Goal: Task Accomplishment & Management: Manage account settings

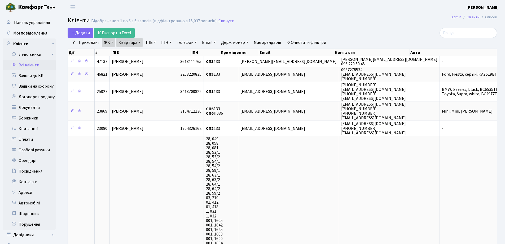
select select "25"
click at [139, 42] on link "Квартира" at bounding box center [129, 42] width 26 height 9
click at [137, 51] on input "133" at bounding box center [132, 53] width 31 height 10
type input "1"
type input "62"
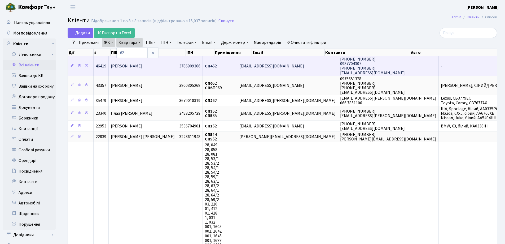
click at [154, 69] on td "Бутенко Олександра Сергіївна" at bounding box center [143, 65] width 68 height 19
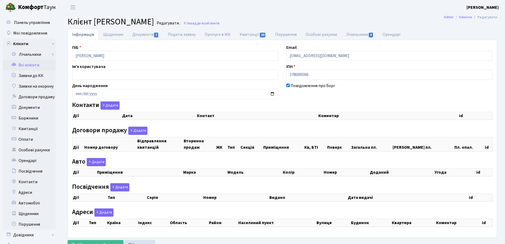
checkbox input "true"
select select "25"
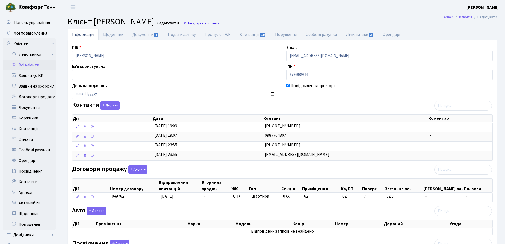
click at [220, 24] on link "Назад до всіх Клієнти" at bounding box center [201, 23] width 36 height 5
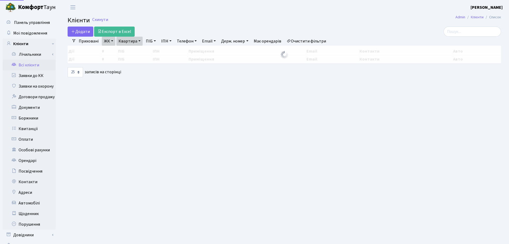
select select "25"
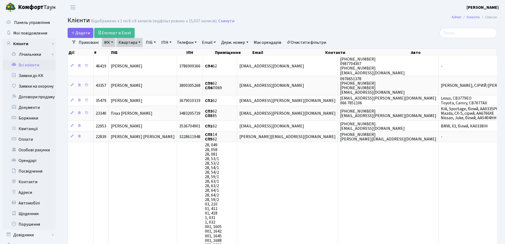
click at [139, 41] on link "Квартира" at bounding box center [129, 42] width 26 height 9
click at [141, 51] on input "62" at bounding box center [132, 53] width 31 height 10
type input "6"
type input "133"
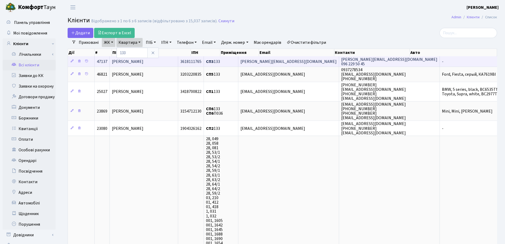
click at [305, 60] on span "[PERSON_NAME][EMAIL_ADDRESS][DOMAIN_NAME]" at bounding box center [289, 62] width 96 height 6
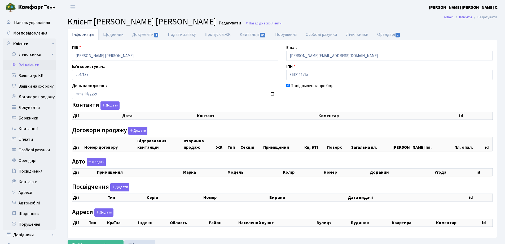
checkbox input "true"
select select "25"
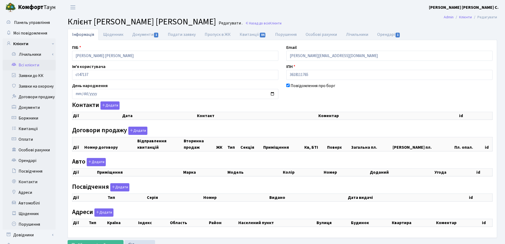
select select "25"
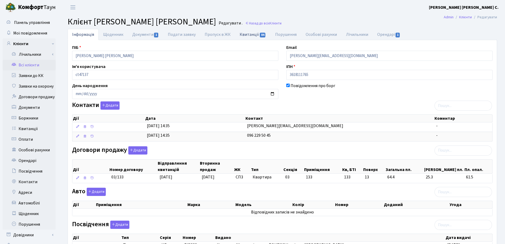
click at [248, 33] on link "Квитанції 84" at bounding box center [252, 34] width 35 height 11
select select "25"
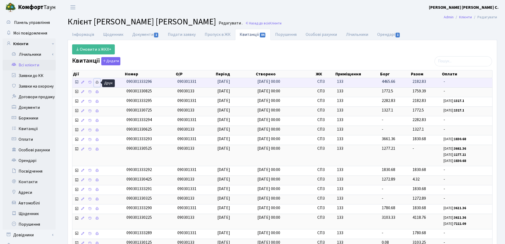
click at [99, 82] on link at bounding box center [97, 82] width 6 height 8
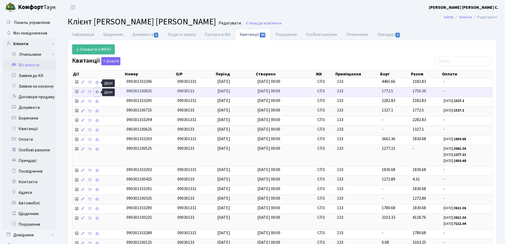
click at [99, 92] on link at bounding box center [97, 92] width 6 height 8
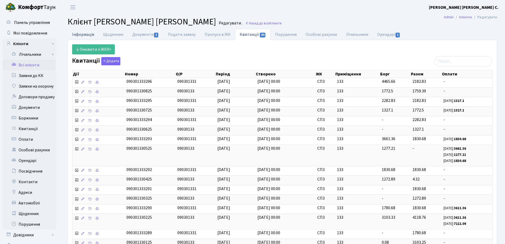
click at [77, 33] on link "Інформація" at bounding box center [83, 34] width 31 height 11
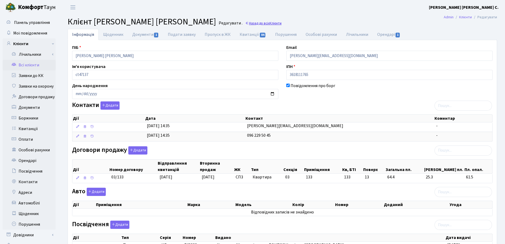
click at [272, 23] on link "Назад до всіх Клієнти" at bounding box center [263, 23] width 36 height 5
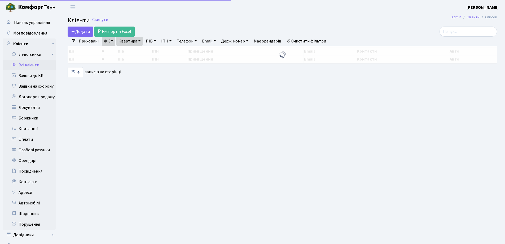
select select "25"
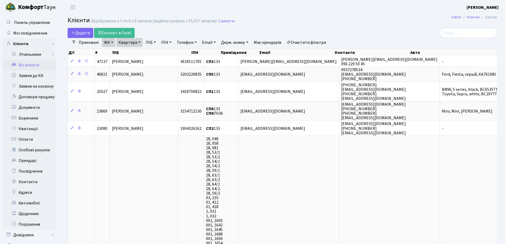
click at [139, 42] on link "Квартира" at bounding box center [129, 42] width 26 height 9
click at [156, 55] on link at bounding box center [152, 53] width 11 height 10
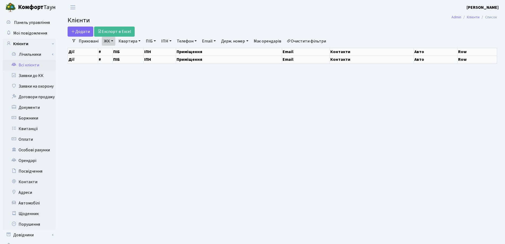
select select "25"
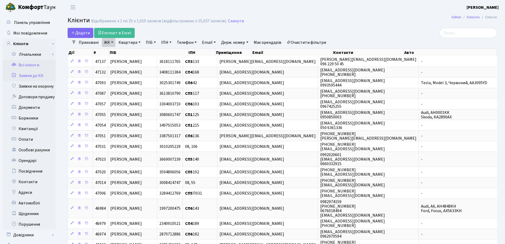
click at [27, 74] on link "Заявки до КК" at bounding box center [29, 75] width 53 height 11
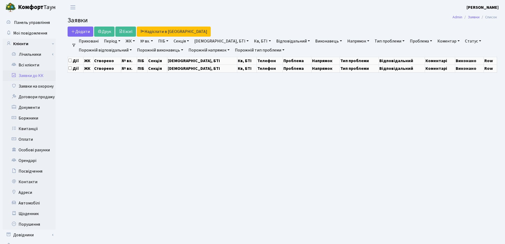
select select "25"
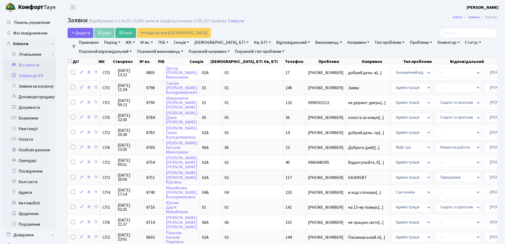
click at [30, 65] on link "Всі клієнти" at bounding box center [29, 65] width 53 height 11
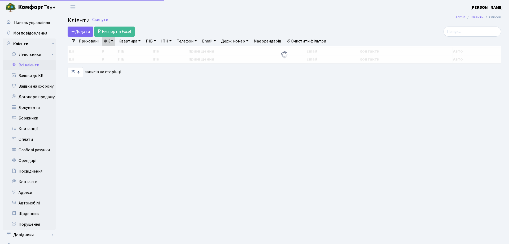
select select "25"
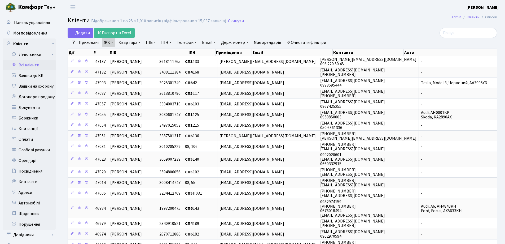
drag, startPoint x: 140, startPoint y: 41, endPoint x: 138, endPoint y: 44, distance: 3.4
click at [139, 41] on link "Квартира" at bounding box center [129, 42] width 26 height 9
click at [138, 51] on input "text" at bounding box center [132, 53] width 31 height 10
type input "39"
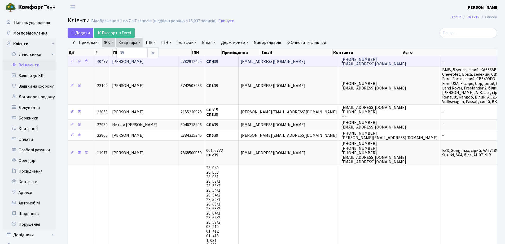
click at [144, 64] on span "Володіна Оксана Олександрівна" at bounding box center [128, 62] width 32 height 6
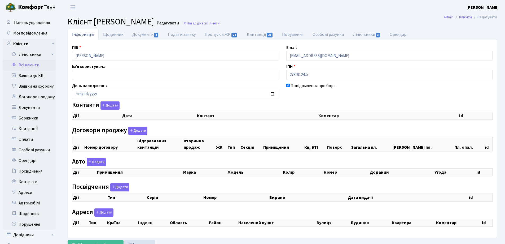
checkbox input "true"
select select "25"
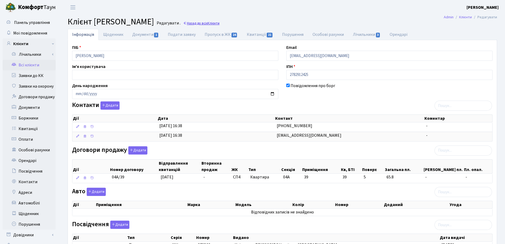
click at [220, 23] on link "Назад до всіх Клієнти" at bounding box center [201, 23] width 36 height 5
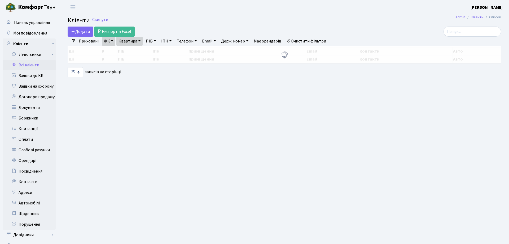
select select "25"
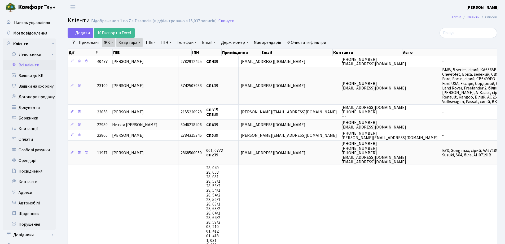
click at [139, 42] on link "Квартира" at bounding box center [129, 42] width 26 height 9
click at [141, 49] on input "39" at bounding box center [132, 53] width 31 height 10
type input "3"
type input "207"
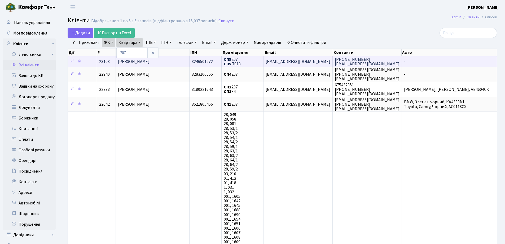
click at [170, 60] on td "[PERSON_NAME]" at bounding box center [153, 61] width 74 height 10
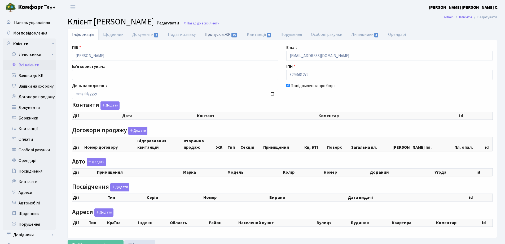
checkbox input "true"
select select "25"
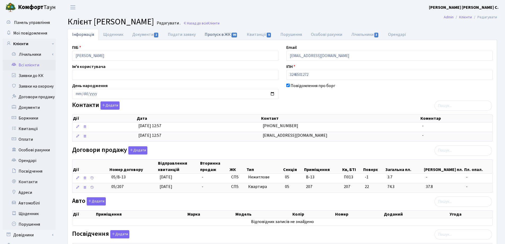
click at [216, 35] on link "Пропуск в ЖК 99" at bounding box center [221, 34] width 42 height 11
select select "25"
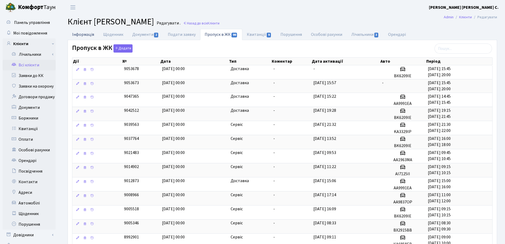
click at [77, 34] on link "Інформація" at bounding box center [83, 34] width 31 height 11
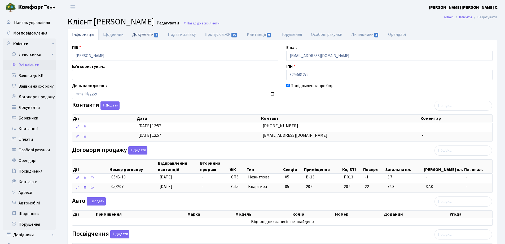
click at [140, 36] on link "Документи 2" at bounding box center [146, 34] width 36 height 11
select select "25"
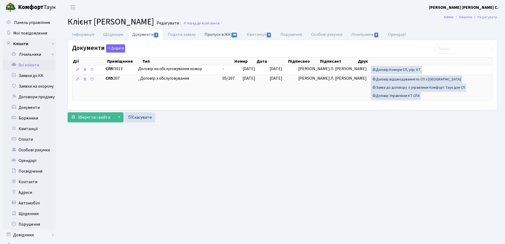
click at [213, 34] on link "Пропуск в ЖК 99" at bounding box center [221, 34] width 42 height 11
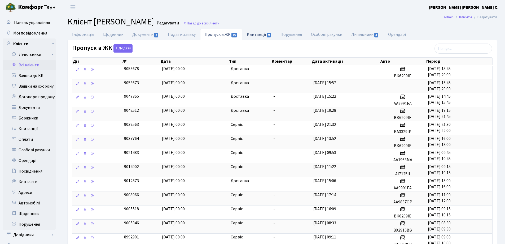
click at [250, 35] on link "Квитанції 9" at bounding box center [259, 34] width 34 height 11
select select "25"
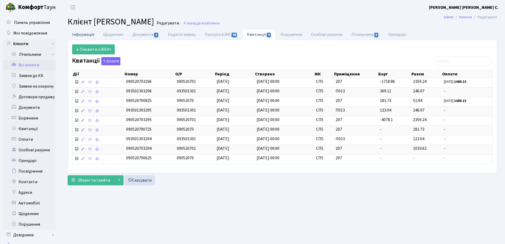
click at [84, 33] on link "Інформація" at bounding box center [83, 34] width 31 height 11
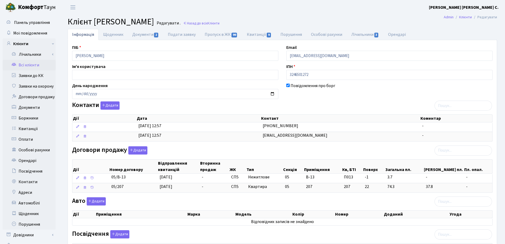
click at [246, 27] on h2 "Клієнт Бурделя Павло Вікторович Редагувати . Назад до всіх Клієнти" at bounding box center [283, 22] width 430 height 10
click at [220, 23] on link "Назад до всіх Клієнти" at bounding box center [201, 23] width 36 height 5
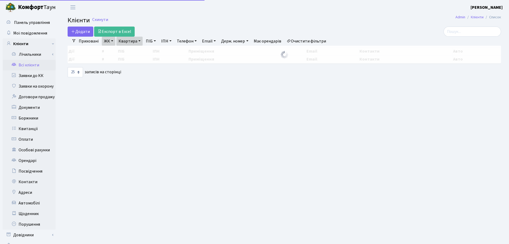
select select "25"
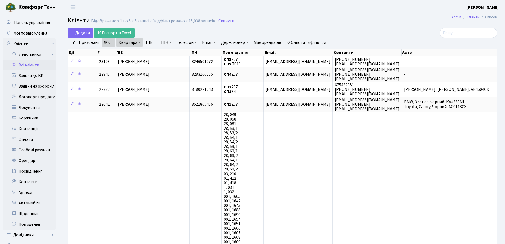
click at [140, 42] on link "Квартира" at bounding box center [129, 42] width 26 height 9
click at [152, 54] on icon at bounding box center [153, 53] width 4 height 4
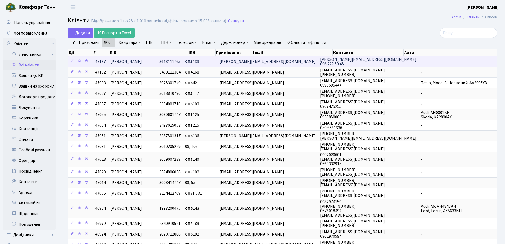
click at [305, 60] on span "[PERSON_NAME][EMAIL_ADDRESS][DOMAIN_NAME]" at bounding box center [268, 62] width 96 height 6
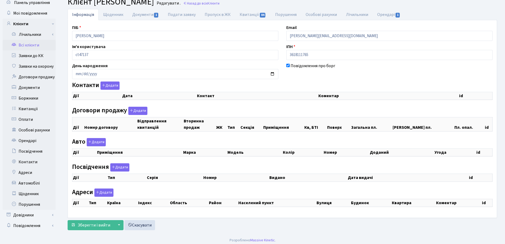
checkbox input "true"
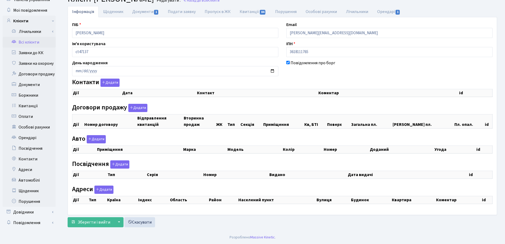
select select "25"
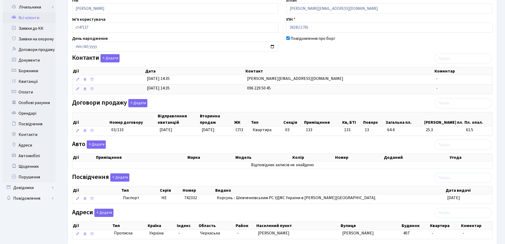
scroll to position [76, 0]
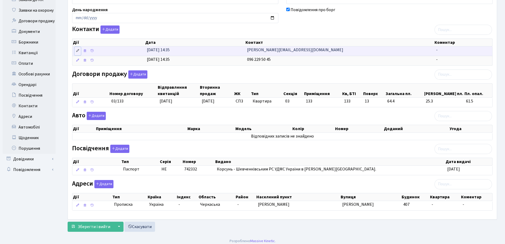
click at [77, 51] on icon at bounding box center [78, 51] width 4 height 4
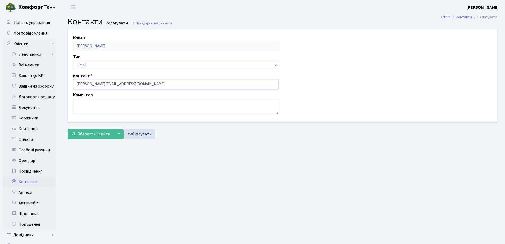
click at [91, 83] on input "tania.mnkntenko2201@gmail.com" at bounding box center [175, 84] width 205 height 10
click at [95, 83] on input "tania.mukntenko2201@gmail.com" at bounding box center [175, 84] width 205 height 10
type input "tania.mukutenko2201@gmail.com"
click at [99, 135] on span "Зберегти і вийти" at bounding box center [94, 134] width 33 height 6
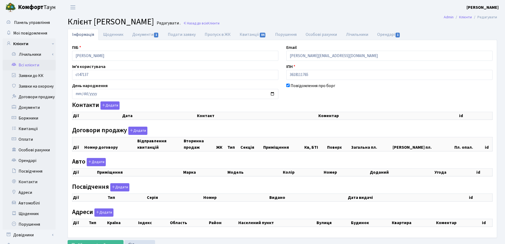
checkbox input "true"
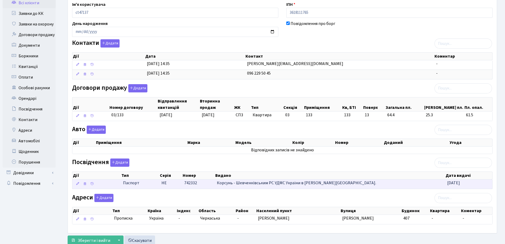
scroll to position [80, 0]
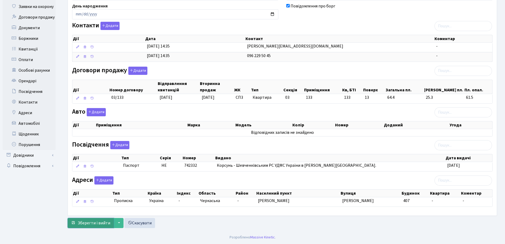
click at [99, 225] on span "Зберегти і вийти" at bounding box center [94, 223] width 33 height 6
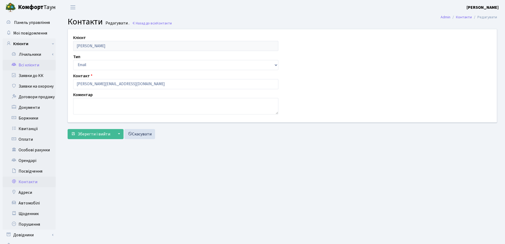
click at [33, 65] on link "Всі клієнти" at bounding box center [29, 65] width 53 height 11
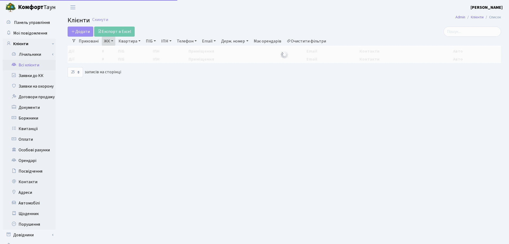
select select "25"
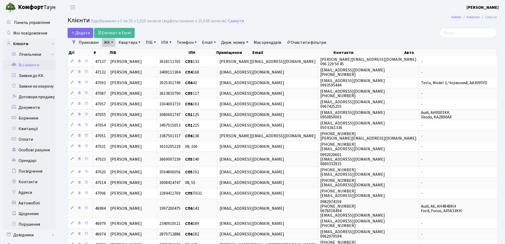
click at [139, 43] on link "Квартира" at bounding box center [129, 42] width 26 height 9
type input "294"
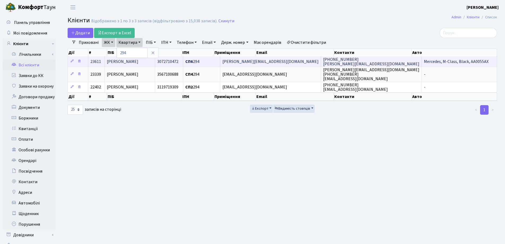
click at [155, 62] on td "[PERSON_NAME]" at bounding box center [130, 61] width 50 height 10
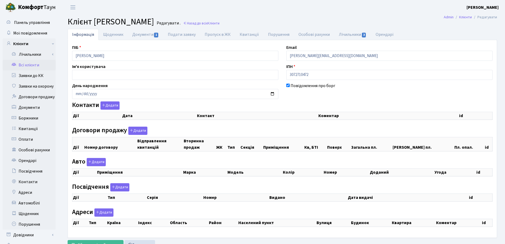
click at [70, 58] on div "ПІБ Черненко Сергій Михайлович" at bounding box center [175, 52] width 214 height 16
checkbox input "true"
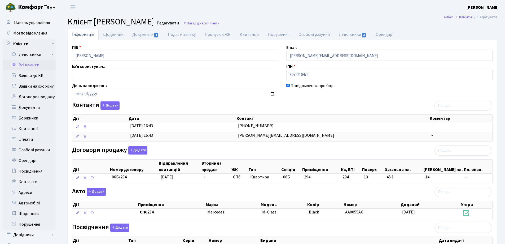
click at [277, 17] on h2 "Клієнт Черненко Сергій Михайлович Редагувати . Назад до всіх Клієнти" at bounding box center [283, 22] width 430 height 10
click at [220, 25] on link "Назад до всіх Клієнти" at bounding box center [201, 23] width 36 height 5
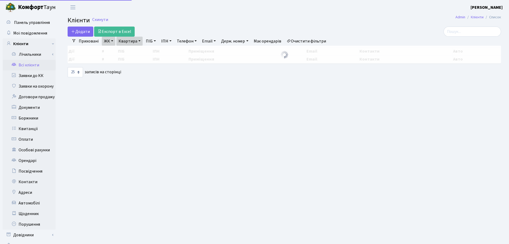
select select "25"
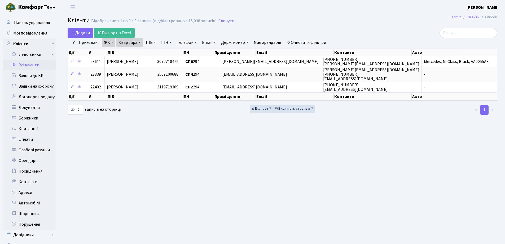
click at [138, 42] on link "Квартира" at bounding box center [129, 42] width 26 height 9
click at [143, 49] on input "294" at bounding box center [132, 53] width 31 height 10
type input "2"
type input "68"
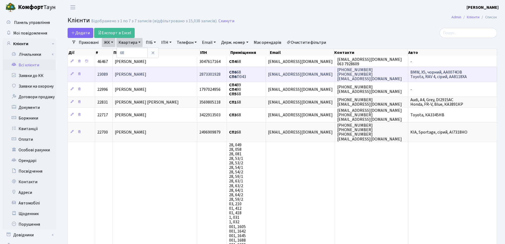
click at [166, 75] on td "Лукша Алла Вікторівна" at bounding box center [155, 74] width 85 height 15
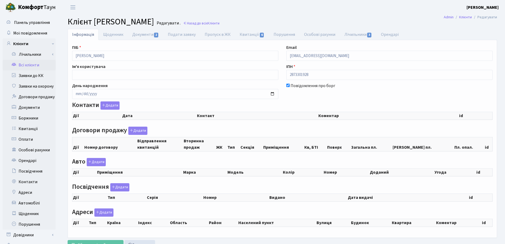
checkbox input "true"
select select "25"
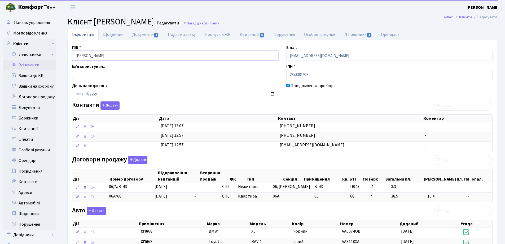
drag, startPoint x: 132, startPoint y: 56, endPoint x: 68, endPoint y: 57, distance: 64.7
click at [61, 57] on div "Інформація Щоденник Документи 2 Подати заявку Пропуск в ЖК Квитанції 6 Порушенн…" at bounding box center [282, 209] width 445 height 361
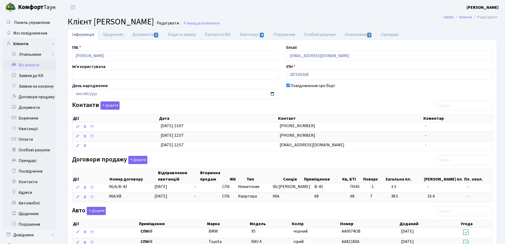
click at [278, 16] on main "Admin Клієнти Редагувати Клієнт Лукша Алла Вікторівна Редагувати . Назад до всі…" at bounding box center [282, 202] width 445 height 375
click at [220, 22] on link "Назад до всіх Клієнти" at bounding box center [201, 23] width 36 height 5
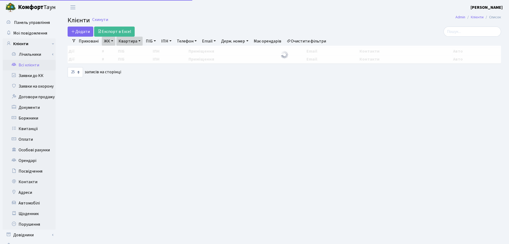
select select "25"
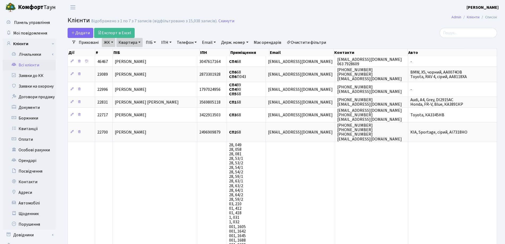
click at [140, 42] on link "Квартира" at bounding box center [129, 42] width 26 height 9
click at [138, 56] on input "68" at bounding box center [132, 53] width 31 height 10
type input "62"
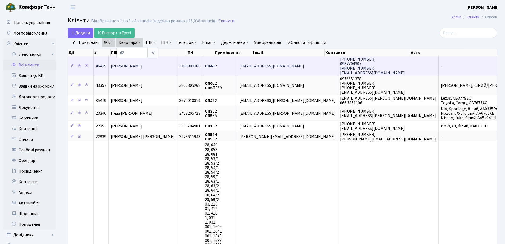
click at [148, 72] on td "[PERSON_NAME]" at bounding box center [143, 65] width 68 height 19
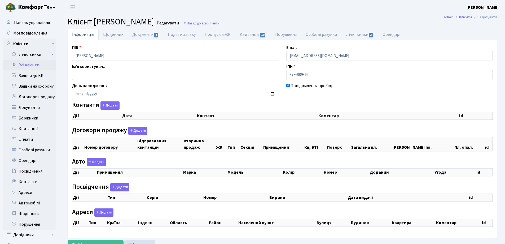
checkbox input "true"
select select "25"
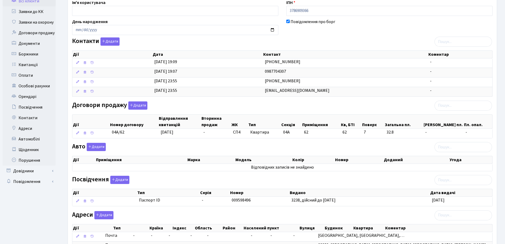
scroll to position [80, 0]
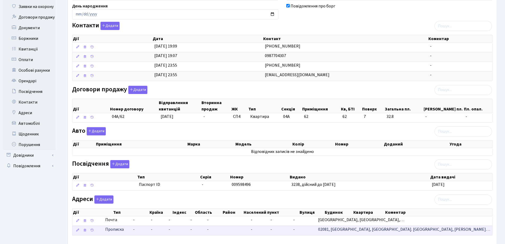
click at [426, 231] on span "02081, Україна, м. Київ, Дніпров…" at bounding box center [404, 229] width 172 height 6
click at [131, 228] on td "Прописка" at bounding box center [117, 230] width 28 height 10
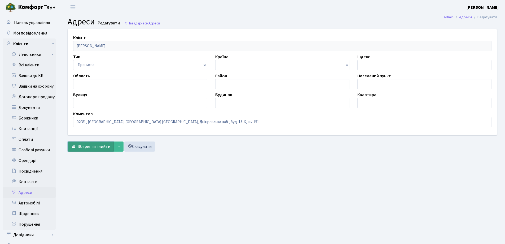
click at [90, 144] on span "Зберегти і вийти" at bounding box center [94, 146] width 33 height 6
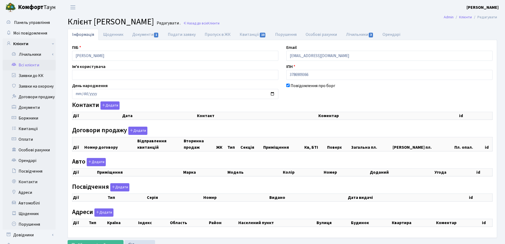
checkbox input "true"
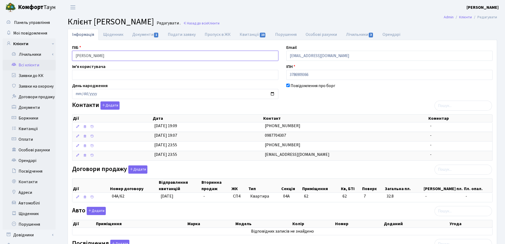
drag, startPoint x: 145, startPoint y: 56, endPoint x: 65, endPoint y: 49, distance: 79.9
click at [65, 49] on div "Інформація Щоденник Документи 1 Подати заявку Пропуск в ЖК Квитанції 10 Порушен…" at bounding box center [283, 184] width 438 height 310
click at [334, 10] on header "Комфорт Таун Лоскутова В. С. Мій обліковий запис Вийти" at bounding box center [252, 7] width 505 height 15
click at [220, 23] on link "Назад до всіх Клієнти" at bounding box center [201, 23] width 36 height 5
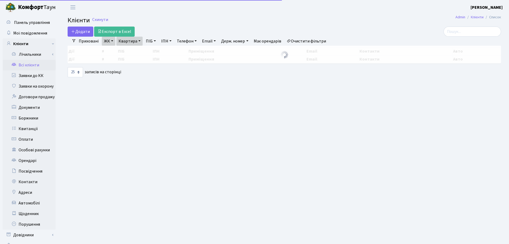
select select "25"
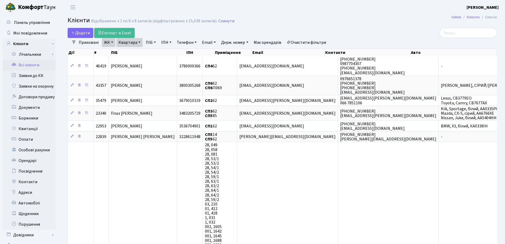
click at [139, 42] on link "Квартира" at bounding box center [129, 42] width 26 height 9
click at [154, 53] on icon at bounding box center [153, 53] width 4 height 4
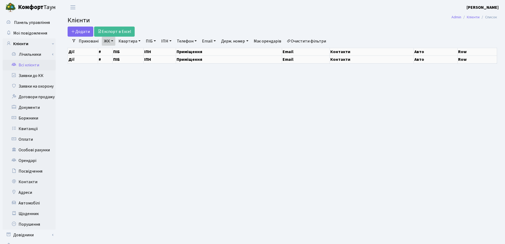
select select "25"
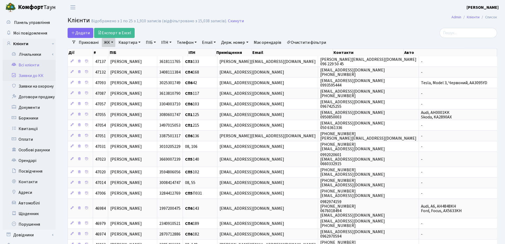
click at [31, 75] on link "Заявки до КК" at bounding box center [29, 75] width 53 height 11
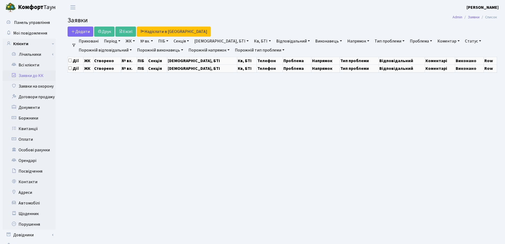
select select "25"
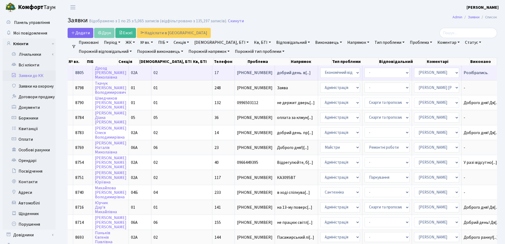
click at [464, 73] on span "Розібрались." at bounding box center [483, 73] width 38 height 4
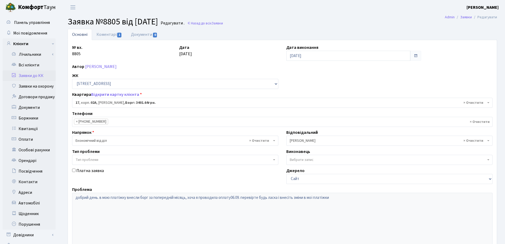
select select "20267"
click at [102, 33] on link "Коментарі 1" at bounding box center [109, 34] width 34 height 11
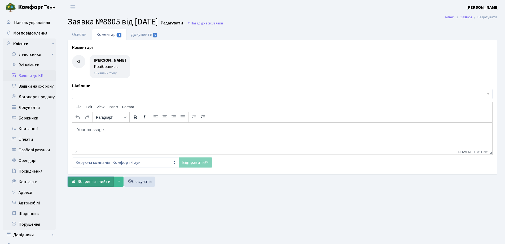
click at [86, 183] on span "Зберегти і вийти" at bounding box center [94, 181] width 33 height 6
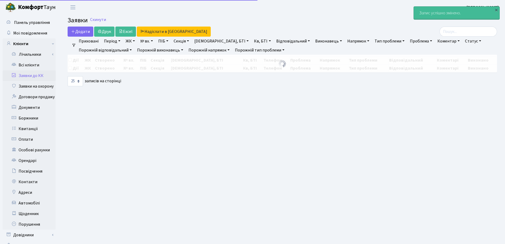
select select "25"
